Goal: Navigation & Orientation: Find specific page/section

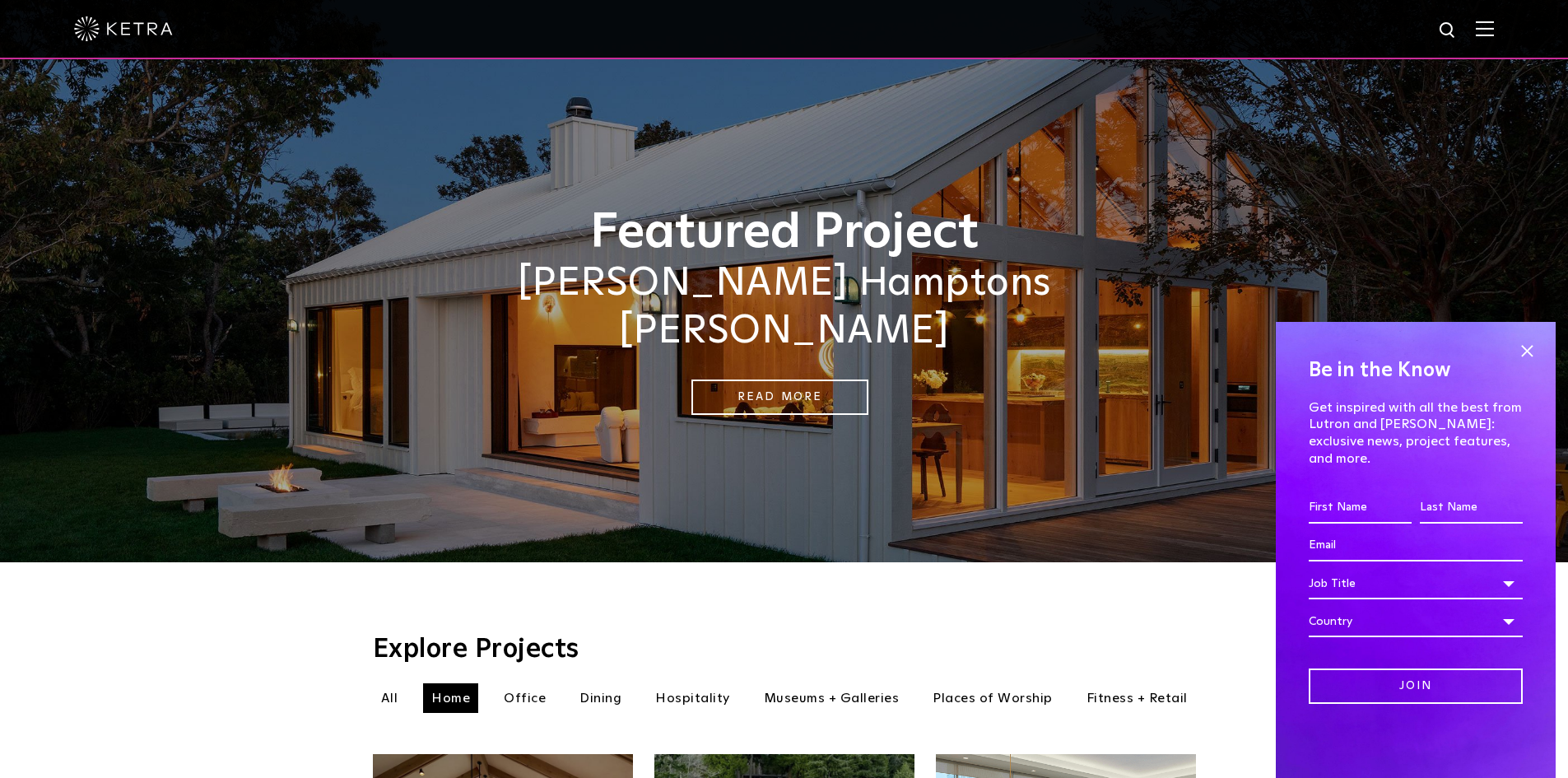
click at [161, 35] on img at bounding box center [124, 29] width 99 height 25
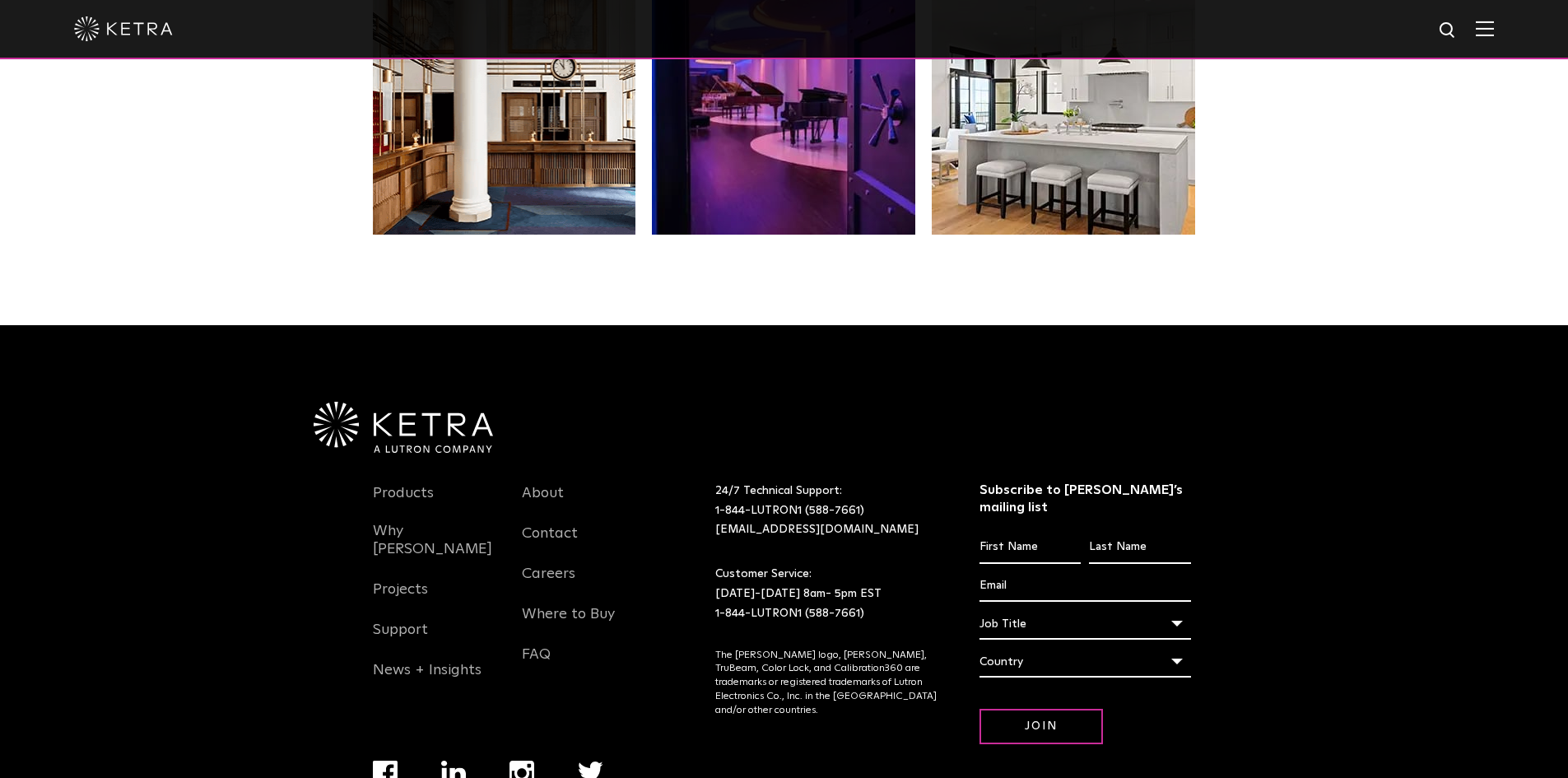
scroll to position [3461, 0]
